Goal: Information Seeking & Learning: Learn about a topic

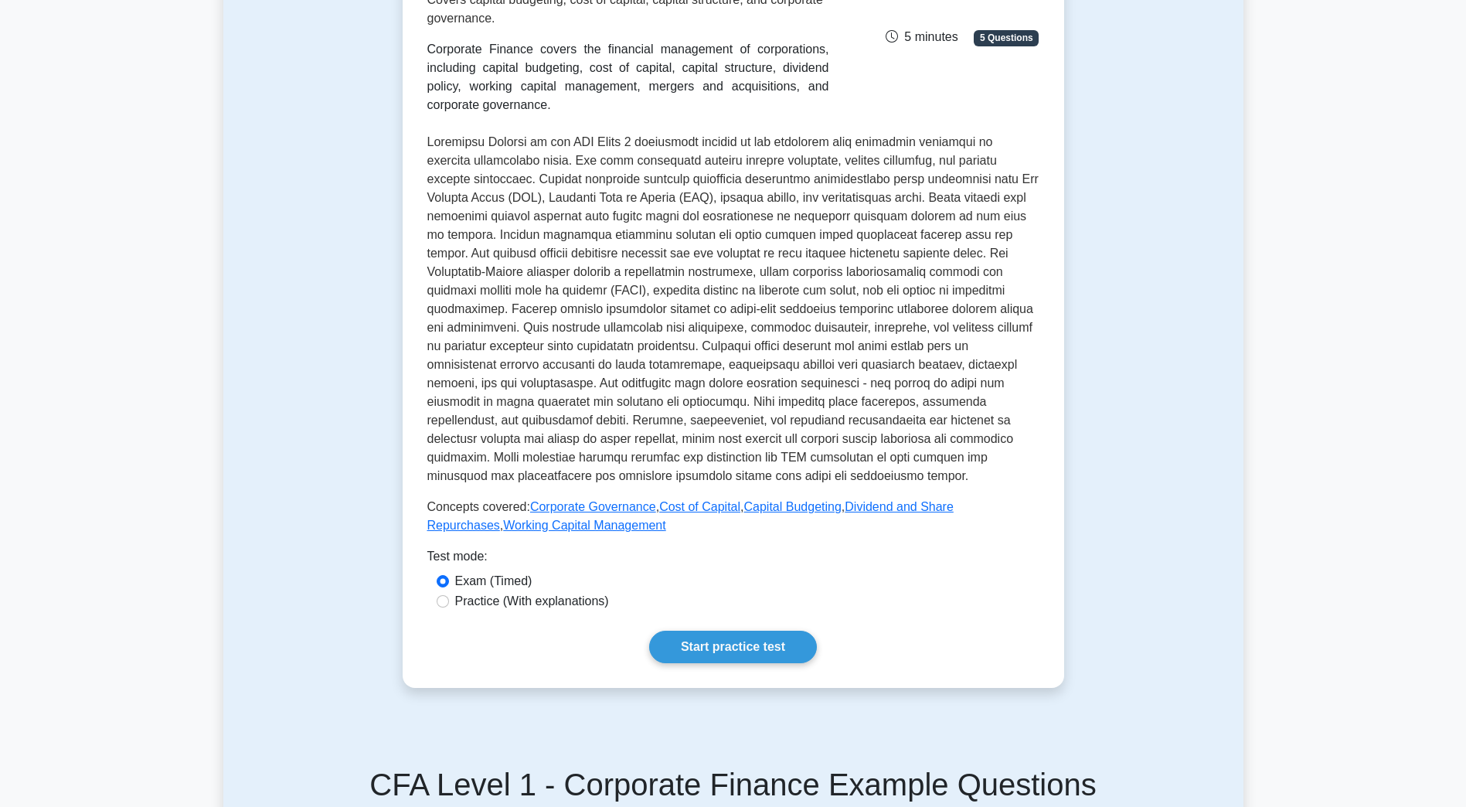
scroll to position [272, 0]
click at [718, 645] on link "Start practice test" at bounding box center [733, 646] width 168 height 32
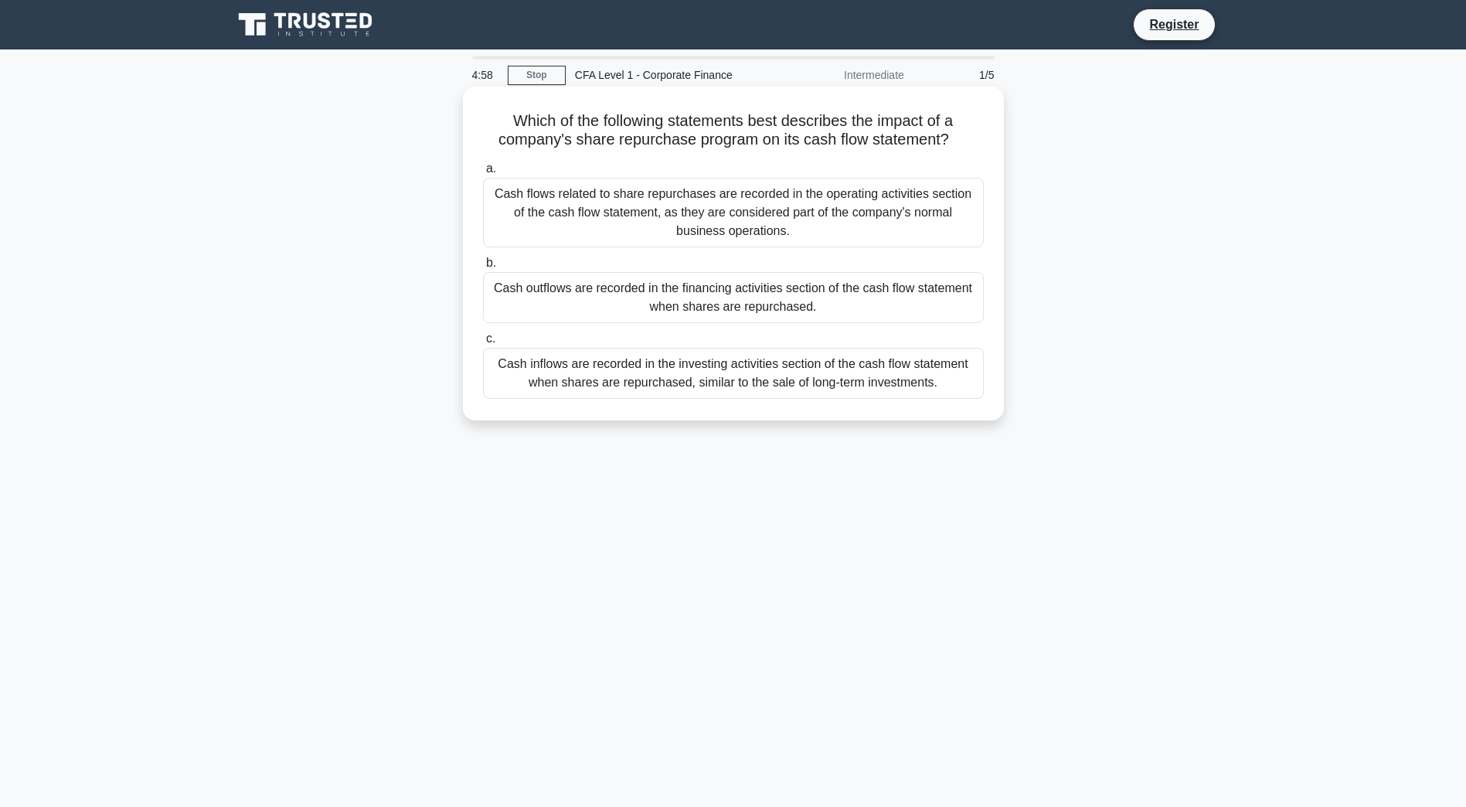
drag, startPoint x: 681, startPoint y: 127, endPoint x: 992, endPoint y: 148, distance: 312.1
click at [992, 148] on div "Which of the following statements best describes the impact of a company's shar…" at bounding box center [733, 253] width 528 height 321
click at [857, 304] on div "Cash outflows are recorded in the financing activities section of the cash flow…" at bounding box center [733, 297] width 501 height 51
click at [483, 268] on input "b. Cash outflows are recorded in the financing activities section of the cash f…" at bounding box center [483, 263] width 0 height 10
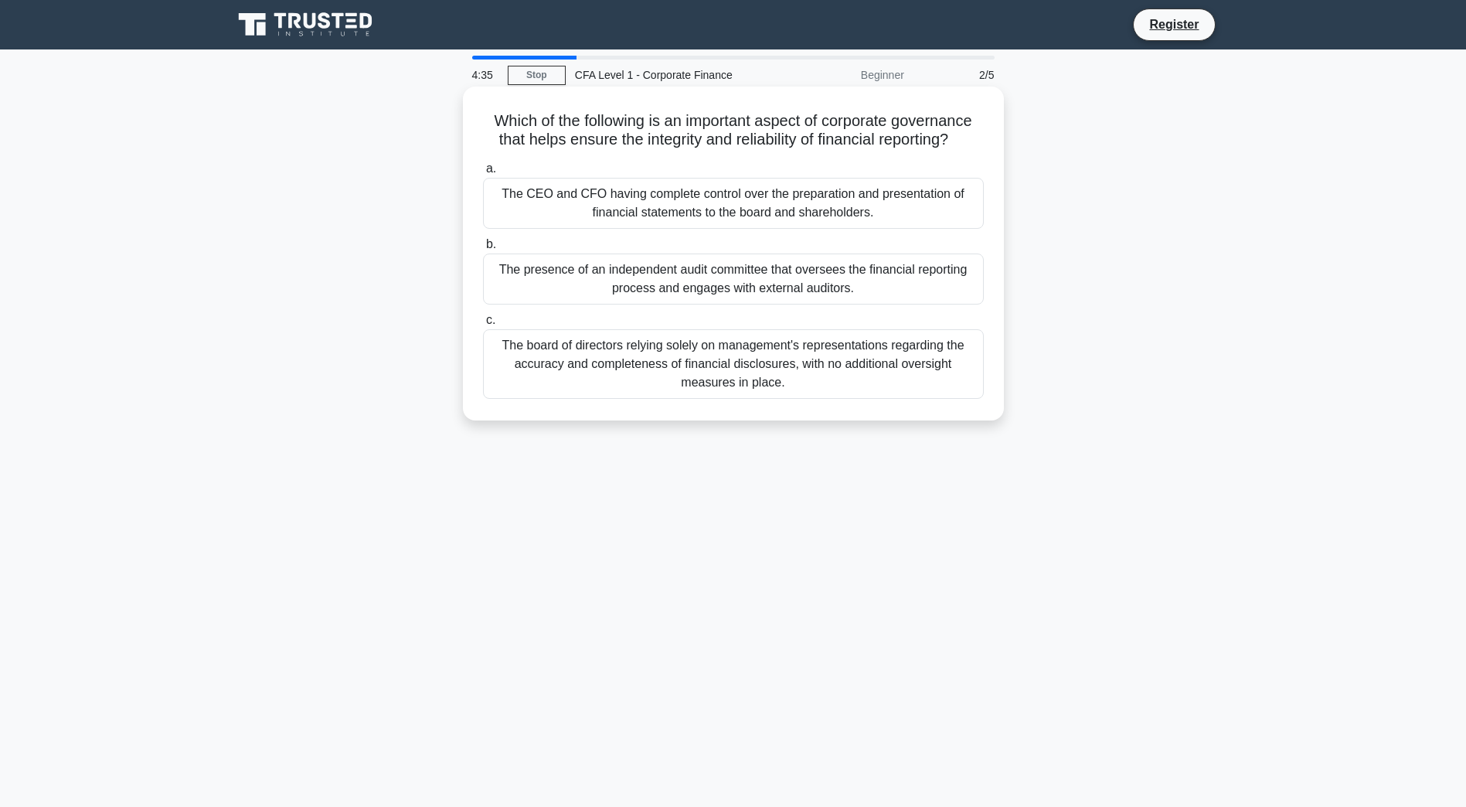
click at [868, 290] on div "The presence of an independent audit committee that oversees the financial repo…" at bounding box center [733, 278] width 501 height 51
click at [483, 250] on input "b. The presence of an independent audit committee that oversees the financial r…" at bounding box center [483, 245] width 0 height 10
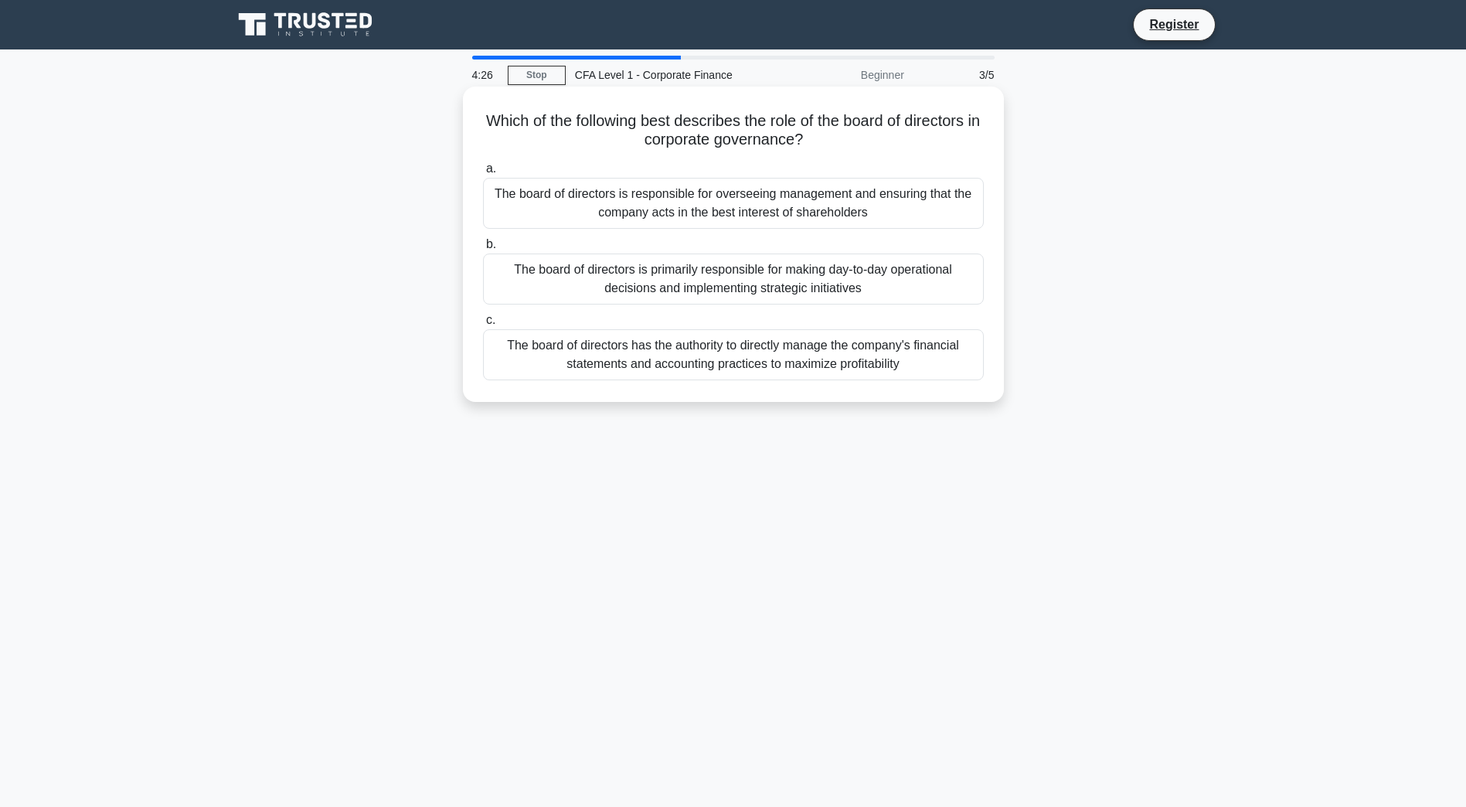
click at [927, 208] on div "The board of directors is responsible for overseeing management and ensuring th…" at bounding box center [733, 203] width 501 height 51
click at [483, 174] on input "a. The board of directors is responsible for overseeing management and ensuring…" at bounding box center [483, 169] width 0 height 10
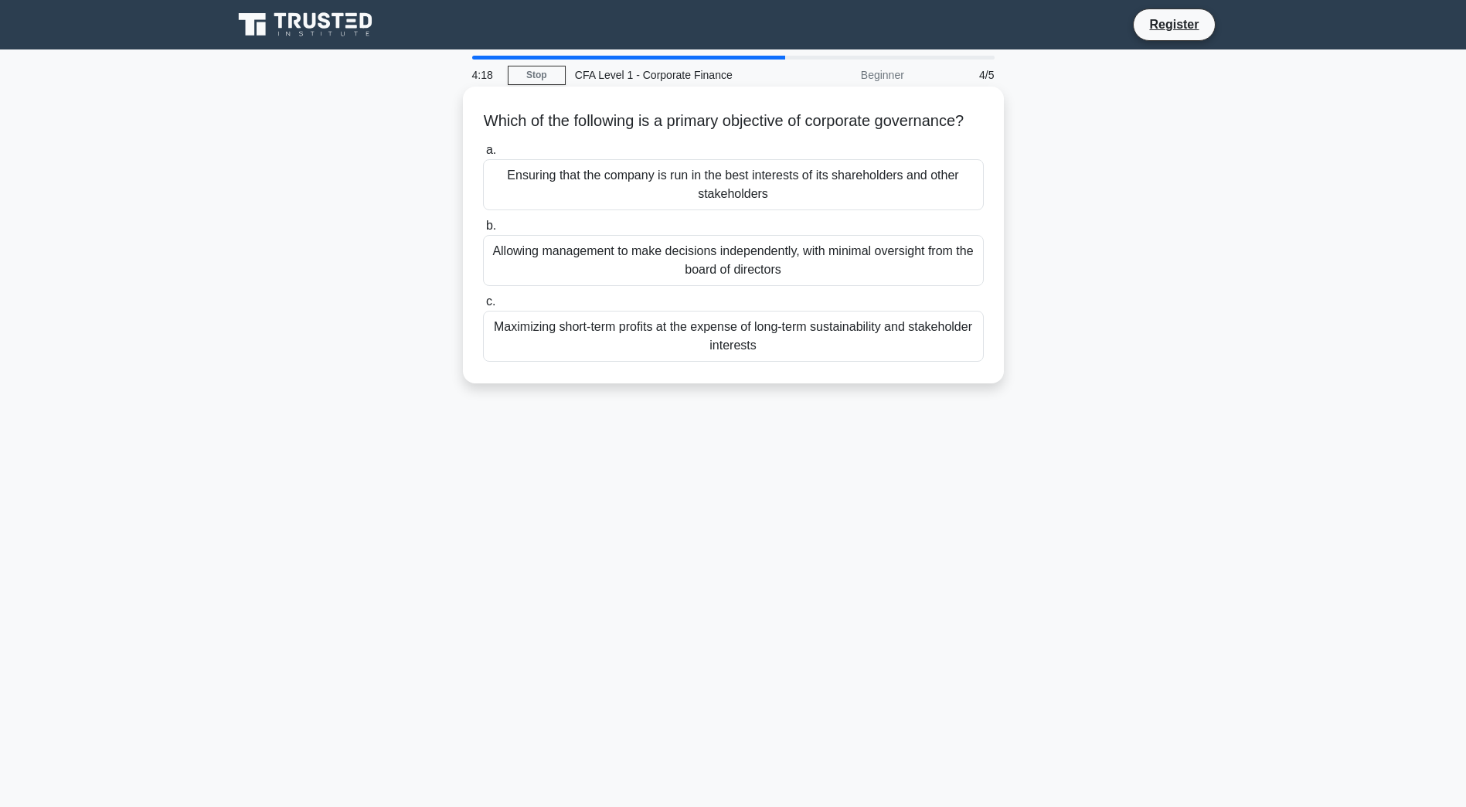
click at [930, 203] on div "Ensuring that the company is run in the best interests of its shareholders and …" at bounding box center [733, 184] width 501 height 51
click at [483, 155] on input "a. Ensuring that the company is run in the best interests of its shareholders a…" at bounding box center [483, 150] width 0 height 10
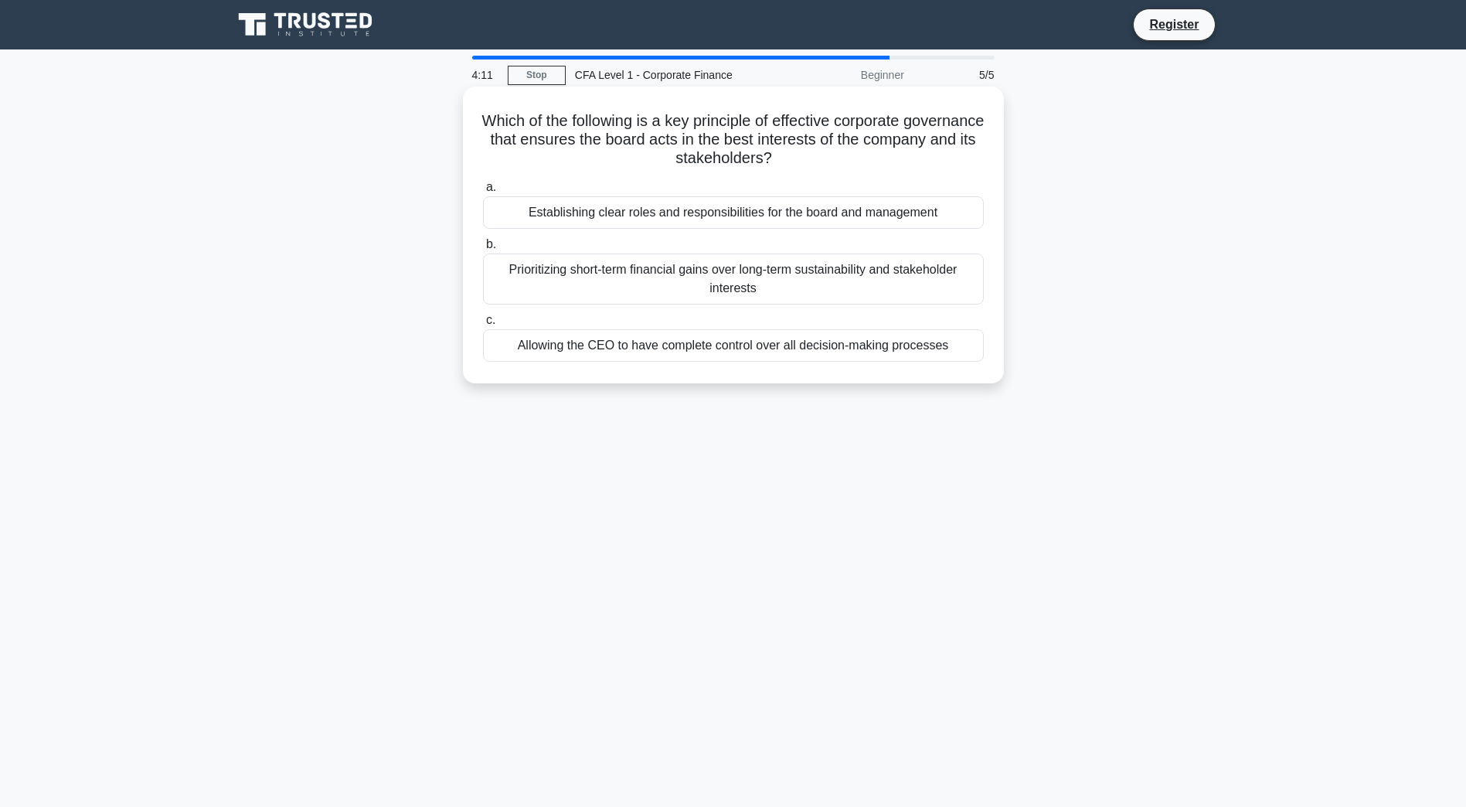
click at [927, 219] on div "Establishing clear roles and responsibilities for the board and management" at bounding box center [733, 212] width 501 height 32
click at [483, 192] on input "a. Establishing clear roles and responsibilities for the board and management" at bounding box center [483, 187] width 0 height 10
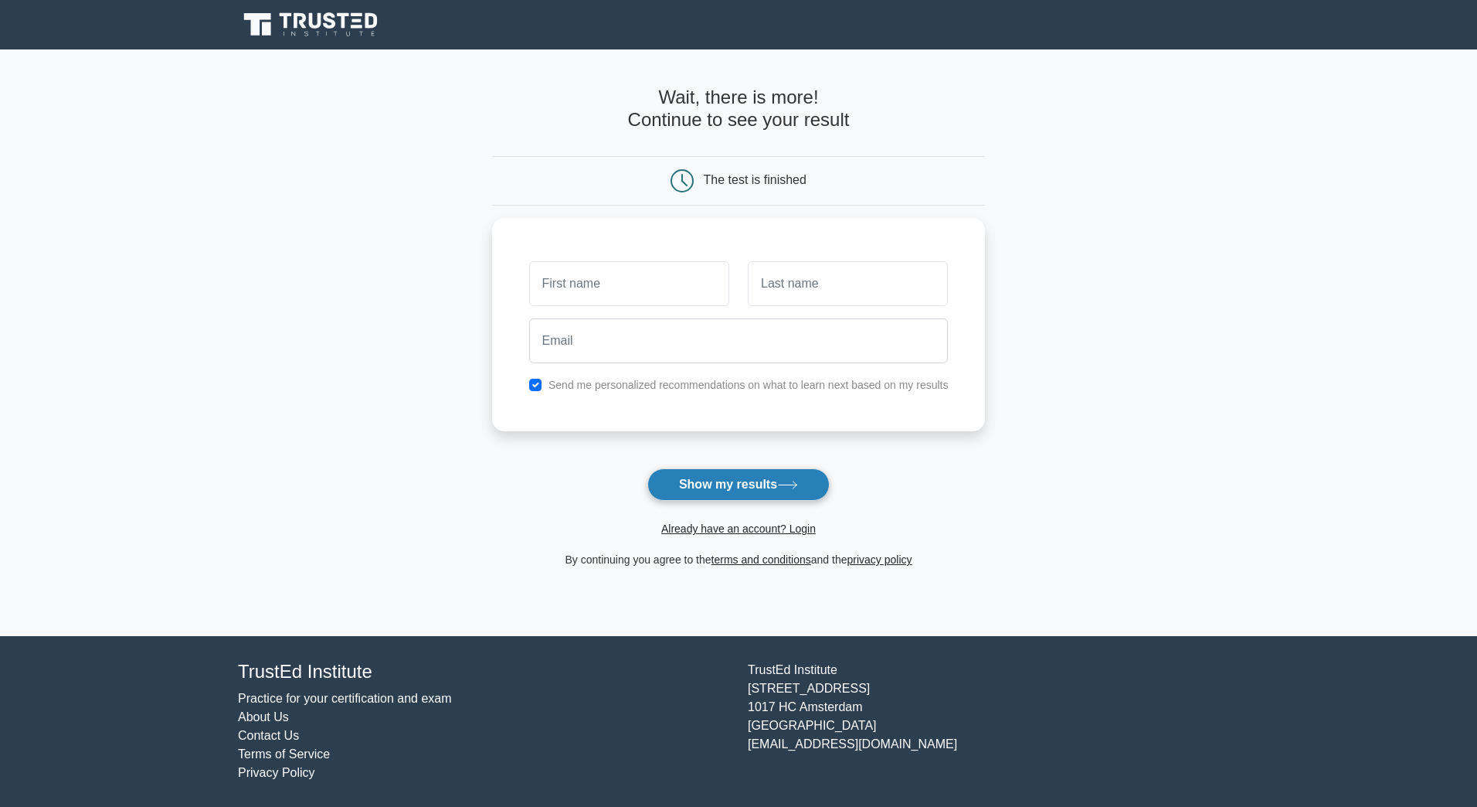
click at [763, 483] on button "Show my results" at bounding box center [738, 484] width 182 height 32
type input "avika"
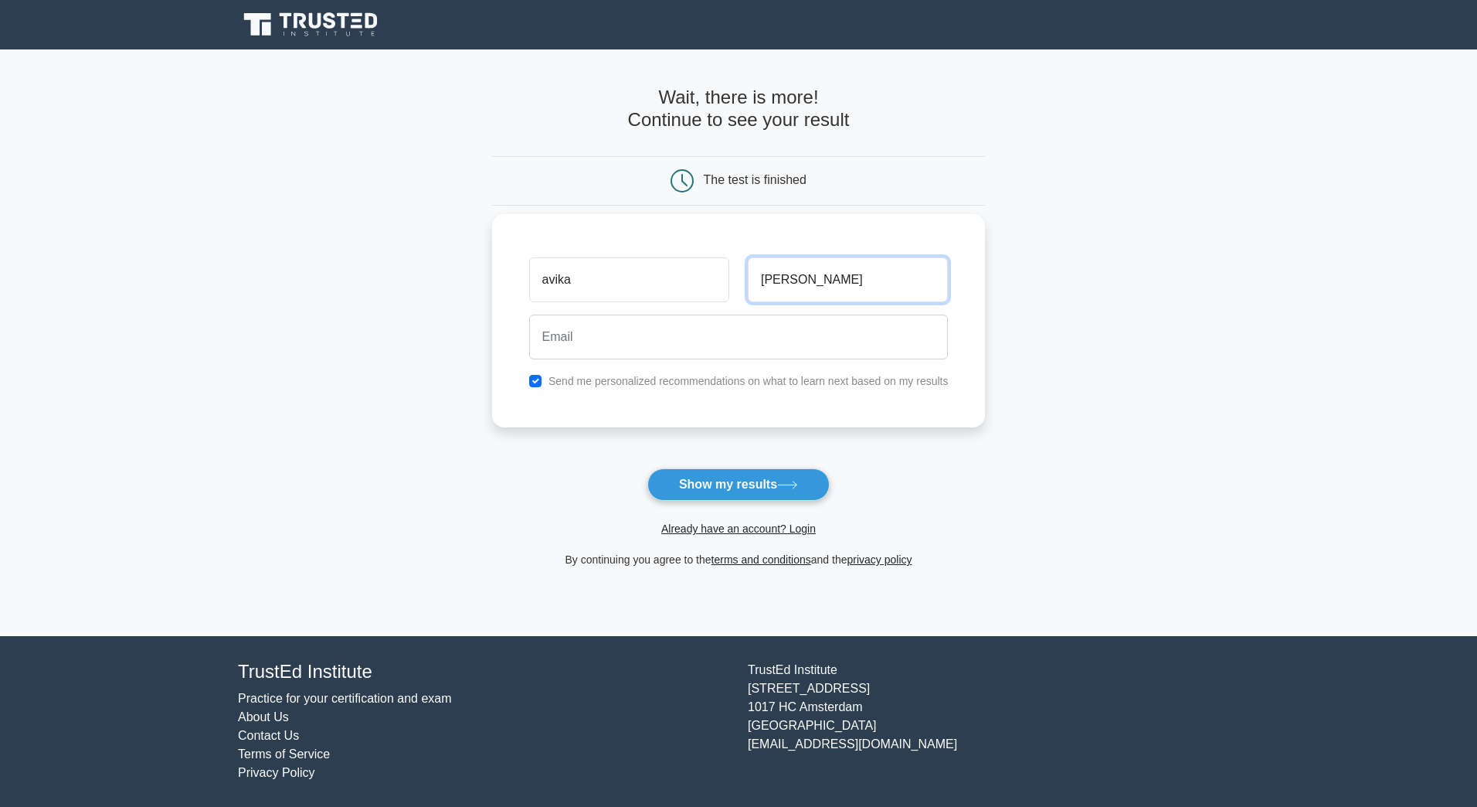
type input "[PERSON_NAME]"
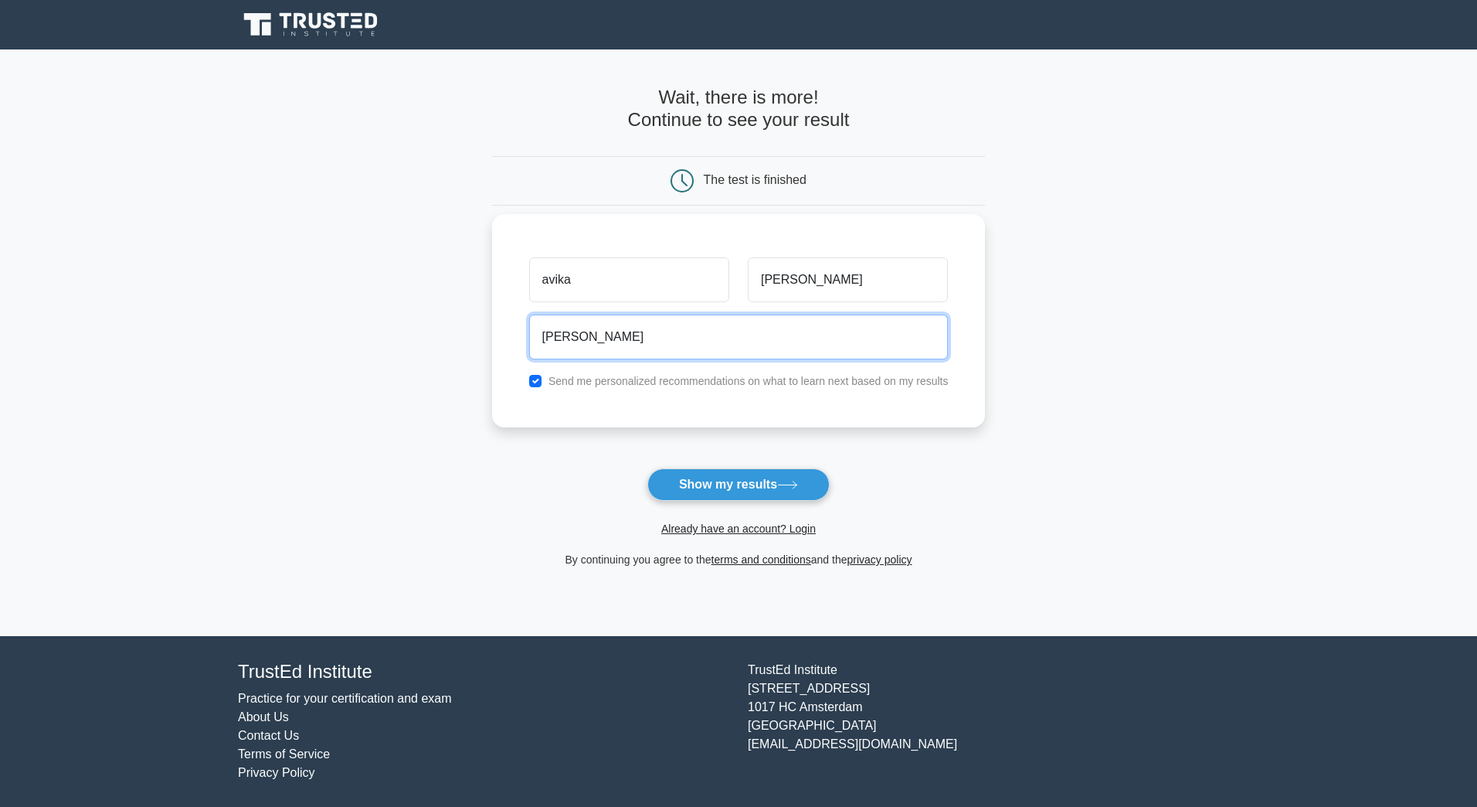
type input "[EMAIL_ADDRESS][DOMAIN_NAME]"
click at [647, 468] on button "Show my results" at bounding box center [738, 484] width 182 height 32
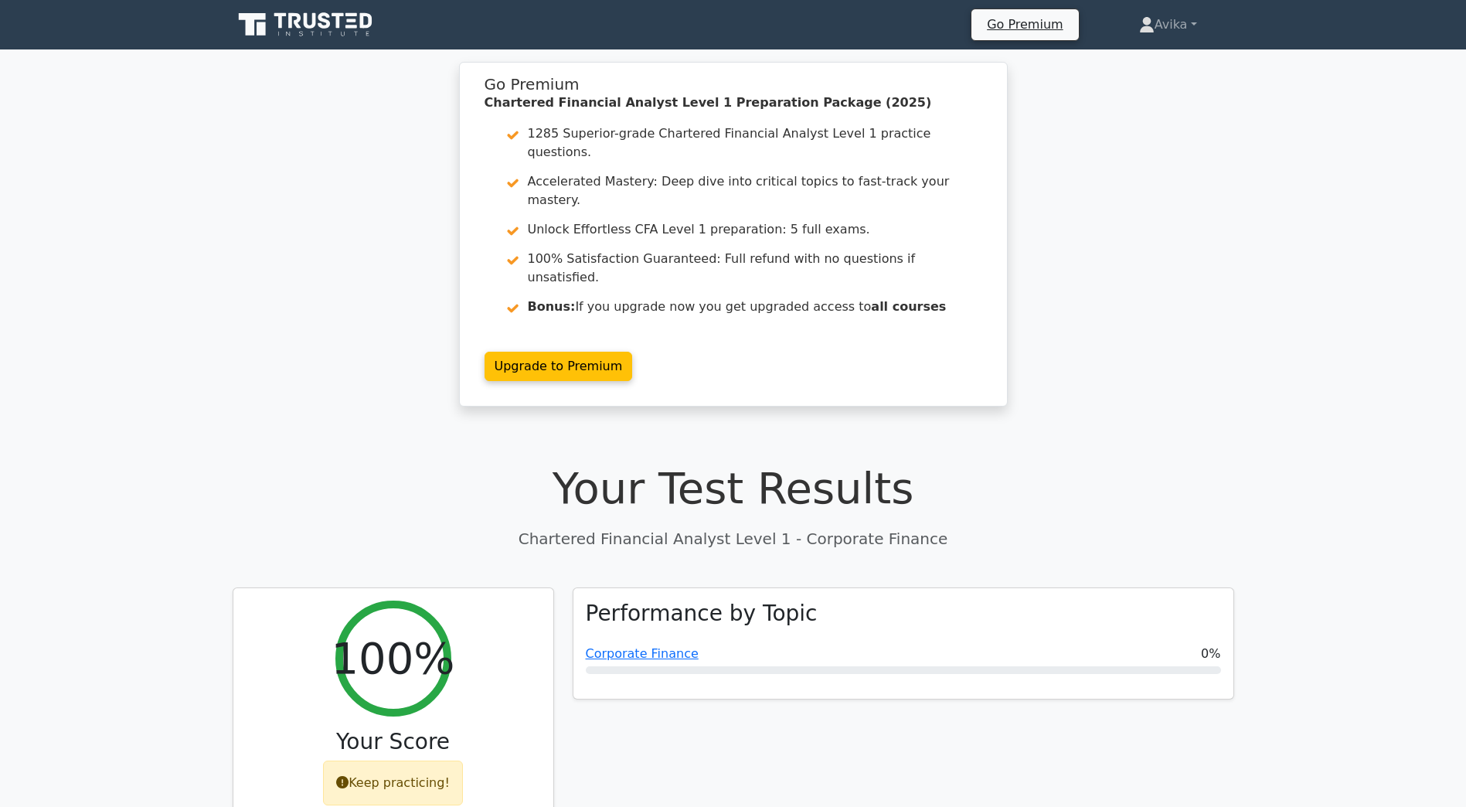
click at [355, 33] on icon at bounding box center [307, 24] width 148 height 29
